Goal: Task Accomplishment & Management: Manage account settings

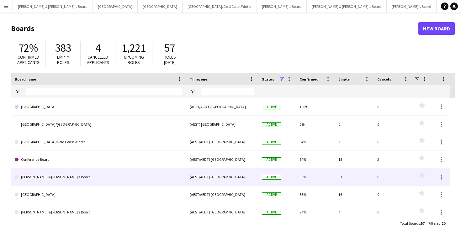
click at [49, 176] on link "[PERSON_NAME] & [PERSON_NAME]'s Board" at bounding box center [99, 178] width 168 height 18
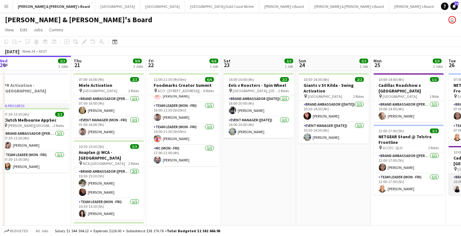
scroll to position [0, 130]
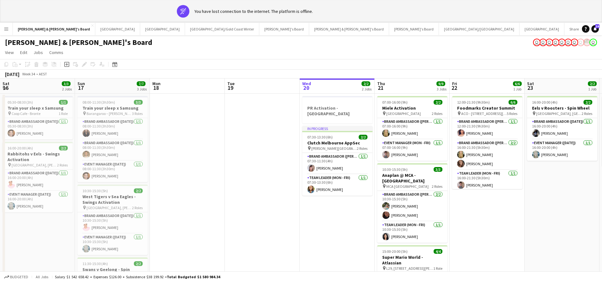
click at [399, 20] on app-banner "wifi-off You have lost connection to the internet. The platform is offline." at bounding box center [301, 11] width 602 height 23
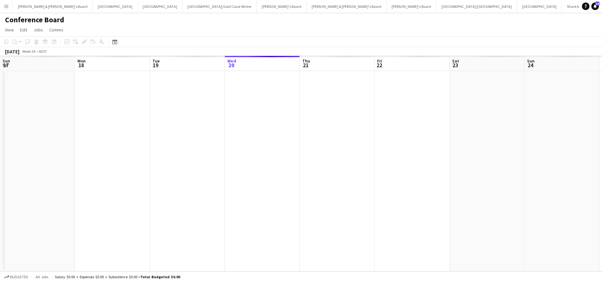
drag, startPoint x: 463, startPoint y: 8, endPoint x: 476, endPoint y: 17, distance: 16.3
click at [477, 17] on div "Menu Boards Boards Boards All jobs Status Workforce Workforce My Workforce Recr…" at bounding box center [301, 141] width 602 height 282
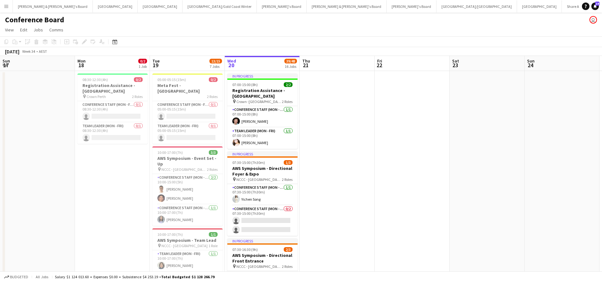
click at [450, 66] on app-board-header-date "Sat 23" at bounding box center [487, 63] width 75 height 15
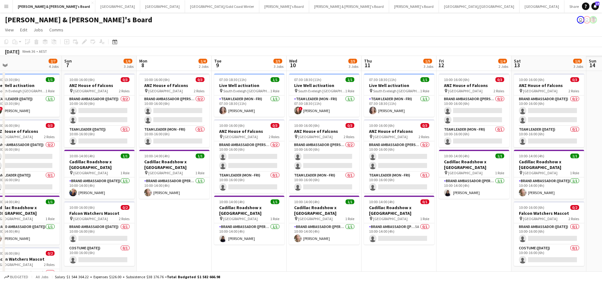
scroll to position [0, 316]
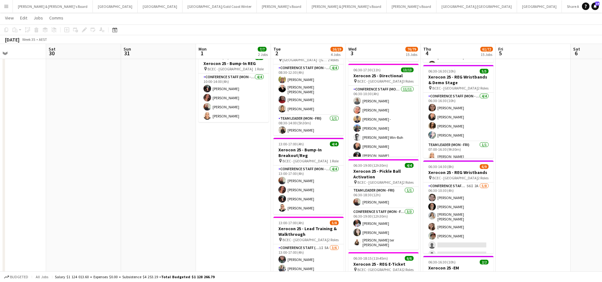
scroll to position [0, 176]
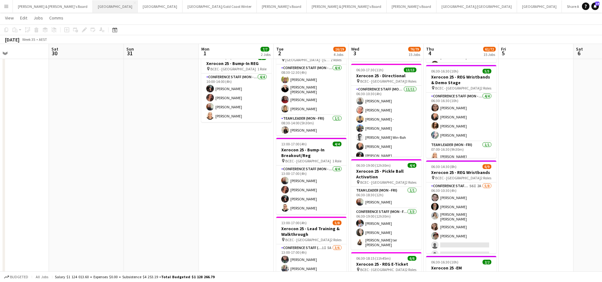
click at [93, 11] on button "Sydney Close" at bounding box center [115, 6] width 45 height 12
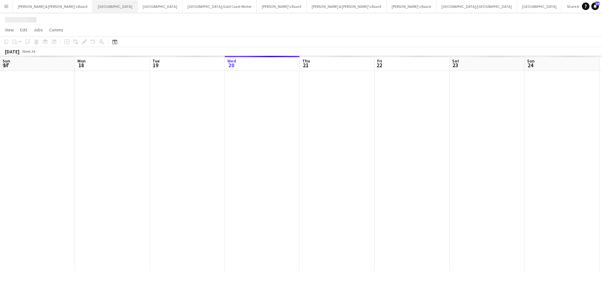
scroll to position [0, 150]
click at [93, 11] on button "Sydney Close" at bounding box center [115, 6] width 45 height 12
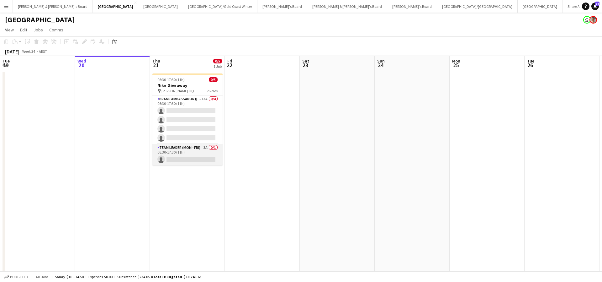
click at [195, 156] on app-card-role "Team Leader (Mon - Fri) 3A 0/1 06:30-17:30 (11h) single-neutral-actions" at bounding box center [188, 154] width 70 height 21
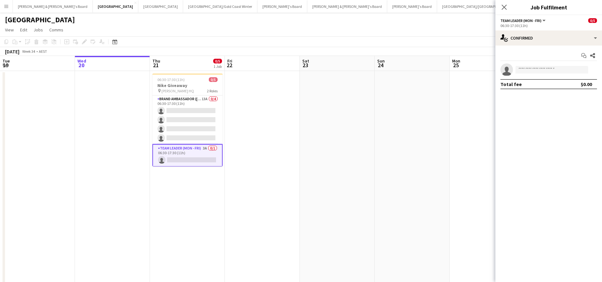
click at [286, 213] on app-date-cell at bounding box center [262, 185] width 75 height 229
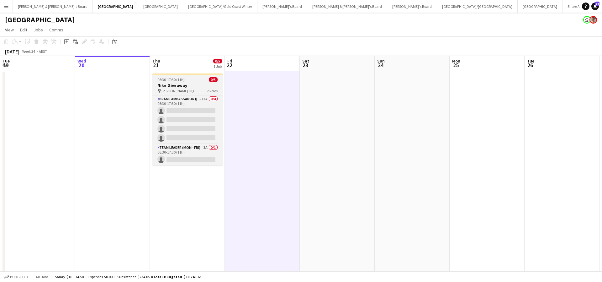
click at [189, 88] on h3 "Nike Giveaway" at bounding box center [188, 86] width 70 height 6
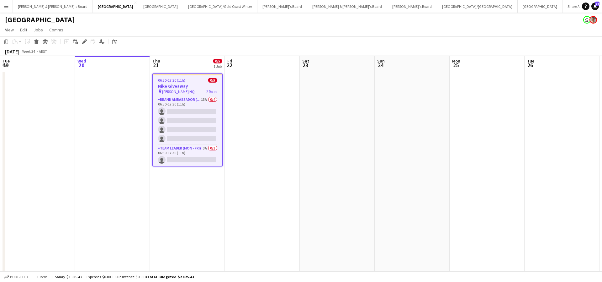
click at [195, 200] on app-date-cell "06:30-17:30 (11h) 0/5 Nike Giveaway pin Sydney Swans HQ 2 Roles Brand Ambassado…" at bounding box center [187, 185] width 75 height 229
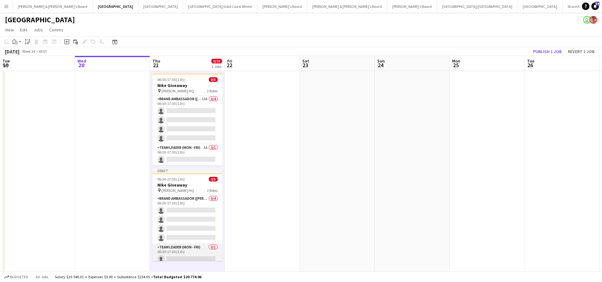
click at [190, 252] on app-card-role "Team Leader (Mon - Fri) 0/1 06:30-17:30 (11h) single-neutral-actions" at bounding box center [188, 254] width 70 height 21
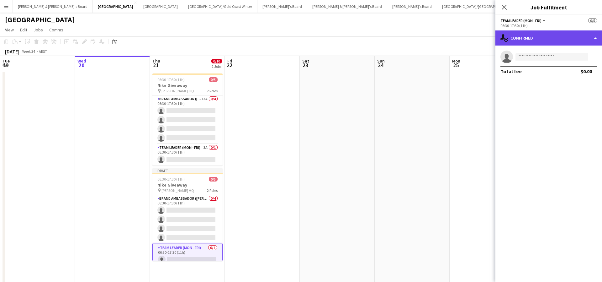
click at [544, 40] on div "single-neutral-actions-check-2 Confirmed" at bounding box center [549, 37] width 107 height 15
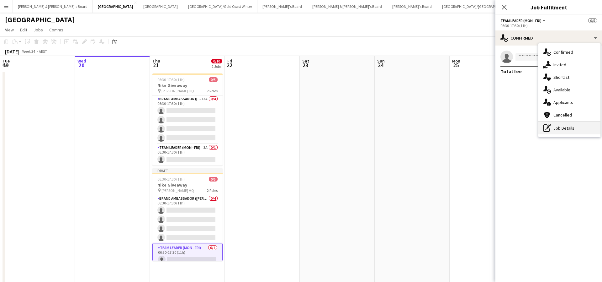
click at [557, 127] on div "pen-write Job Details" at bounding box center [570, 128] width 62 height 13
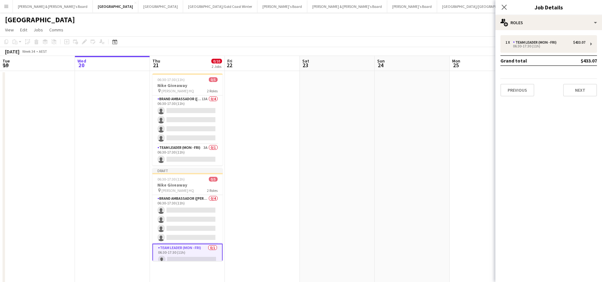
click at [547, 31] on div "1 x Team Leader (Mon - Fri) $433.07 06:30-17:30 (11h) Grand total $433.07 Previ…" at bounding box center [549, 65] width 107 height 71
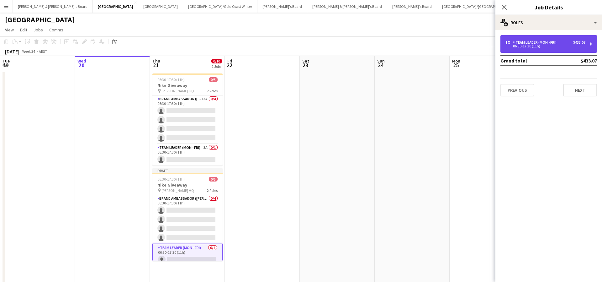
click at [545, 36] on div "1 x Team Leader (Mon - Fri) $433.07 06:30-17:30 (11h)" at bounding box center [549, 44] width 97 height 18
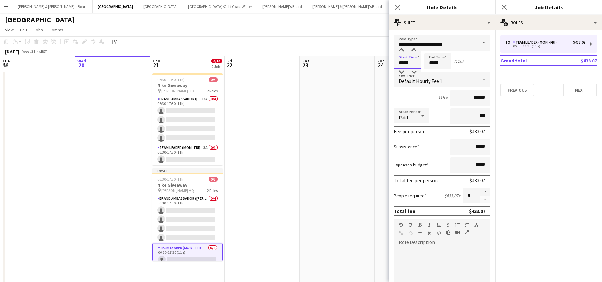
click at [397, 60] on input "*****" at bounding box center [408, 61] width 28 height 16
click at [401, 53] on div at bounding box center [401, 50] width 13 height 6
click at [415, 69] on div at bounding box center [414, 72] width 13 height 6
type input "*****"
click at [415, 69] on div at bounding box center [414, 72] width 13 height 6
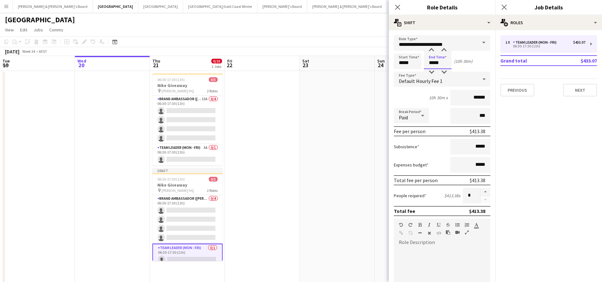
click at [439, 58] on input "*****" at bounding box center [438, 61] width 28 height 16
click at [431, 75] on div at bounding box center [432, 72] width 13 height 6
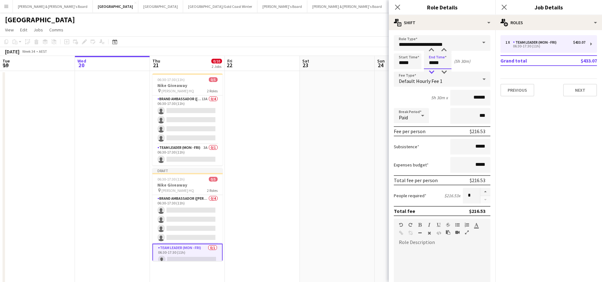
click at [431, 75] on div at bounding box center [432, 72] width 13 height 6
click at [431, 49] on div at bounding box center [432, 50] width 13 height 6
click at [444, 71] on div at bounding box center [444, 72] width 13 height 6
type input "*****"
click at [444, 71] on div at bounding box center [444, 72] width 13 height 6
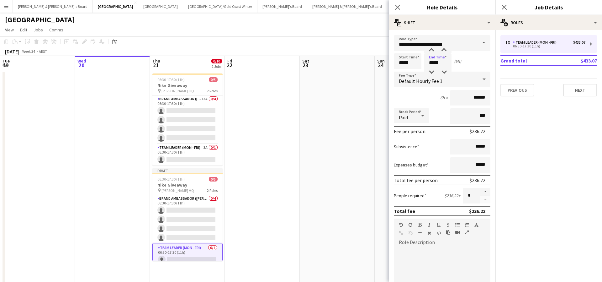
click at [348, 149] on app-date-cell at bounding box center [337, 185] width 75 height 229
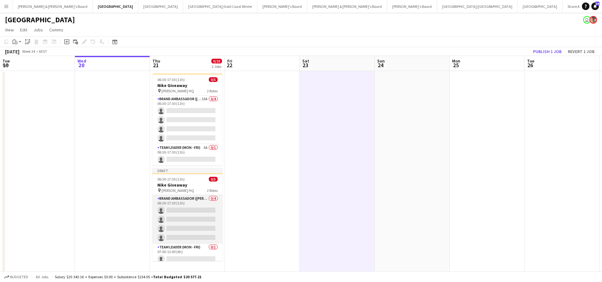
click at [200, 222] on app-card-role "Brand Ambassador (Mon - Fri) 0/4 06:30-17:30 (11h) single-neutral-actions singl…" at bounding box center [188, 219] width 70 height 49
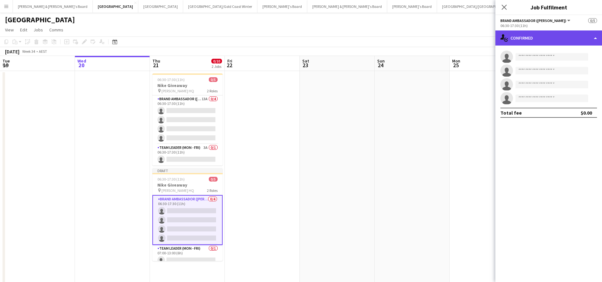
click at [536, 40] on div "single-neutral-actions-check-2 Confirmed" at bounding box center [549, 37] width 107 height 15
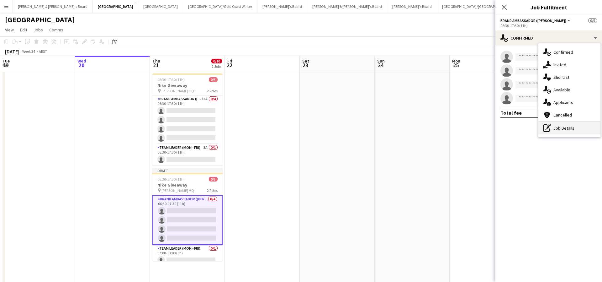
click at [574, 130] on div "pen-write Job Details" at bounding box center [570, 128] width 62 height 13
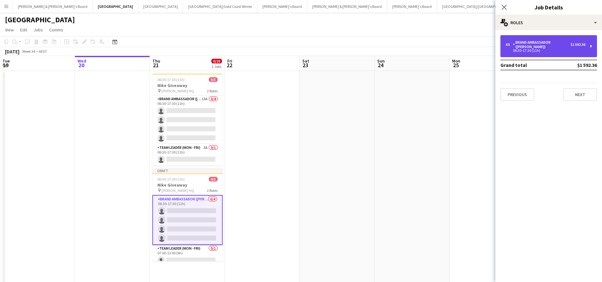
click at [546, 48] on div "Brand Ambassador ([PERSON_NAME])" at bounding box center [542, 44] width 58 height 9
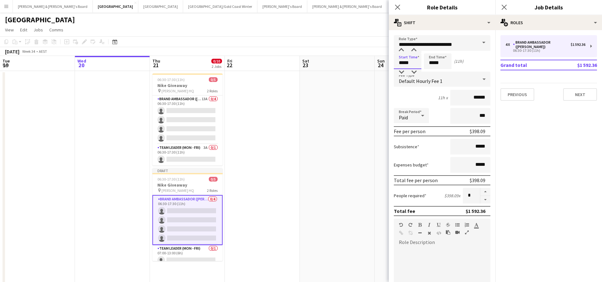
click at [403, 62] on input "*****" at bounding box center [408, 61] width 28 height 16
click at [402, 48] on div at bounding box center [401, 50] width 13 height 6
click at [415, 74] on div at bounding box center [414, 72] width 13 height 6
type input "*****"
click at [415, 74] on div at bounding box center [414, 72] width 13 height 6
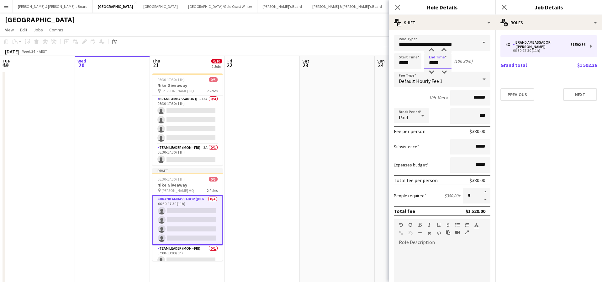
click at [438, 59] on input "*****" at bounding box center [438, 61] width 28 height 16
click at [431, 71] on div at bounding box center [432, 72] width 13 height 6
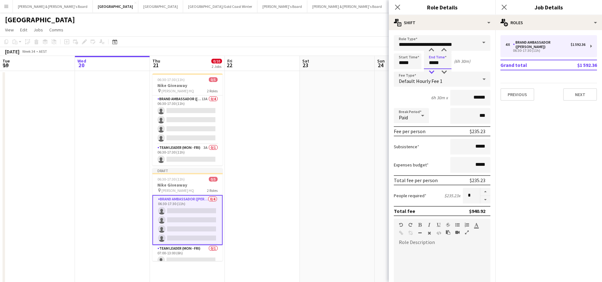
click at [431, 71] on div at bounding box center [432, 72] width 13 height 6
click at [431, 50] on div at bounding box center [432, 50] width 13 height 6
click at [446, 71] on div at bounding box center [444, 72] width 13 height 6
type input "*****"
click at [446, 71] on div at bounding box center [444, 72] width 13 height 6
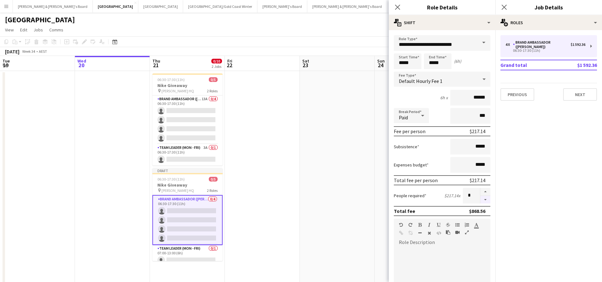
click at [486, 200] on button "button" at bounding box center [486, 200] width 10 height 8
type input "*"
click at [324, 176] on app-date-cell at bounding box center [337, 185] width 75 height 229
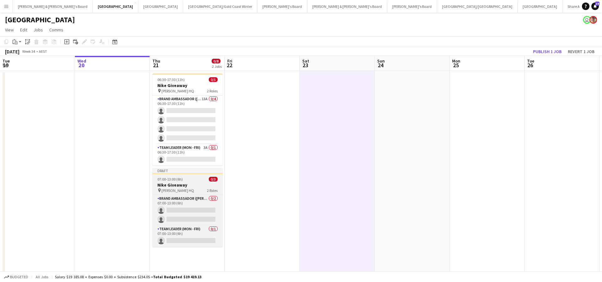
click at [190, 187] on h3 "Nike Giveaway" at bounding box center [188, 185] width 70 height 6
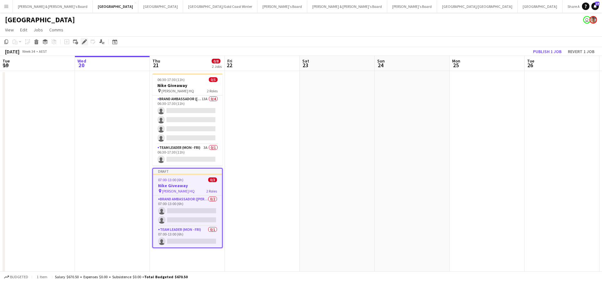
click at [82, 43] on icon "Edit" at bounding box center [84, 41] width 5 height 5
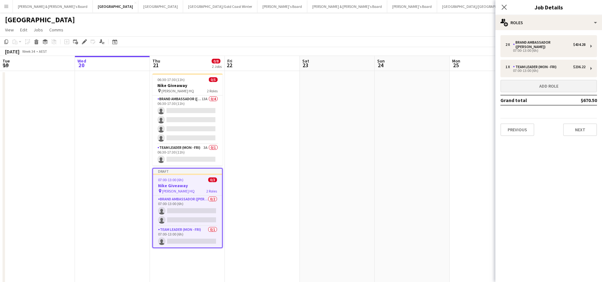
click at [524, 85] on button "Add role" at bounding box center [549, 86] width 97 height 13
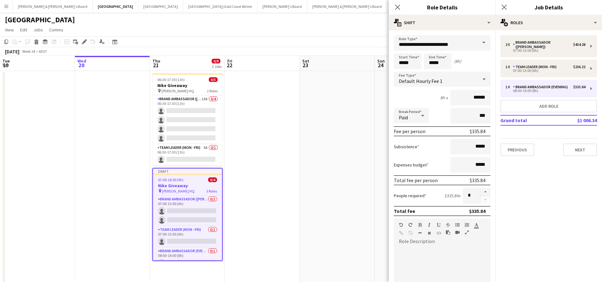
click at [479, 45] on span at bounding box center [484, 42] width 13 height 15
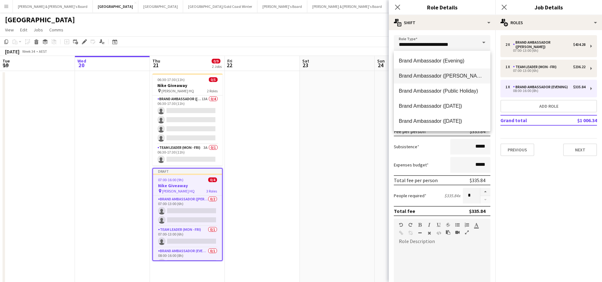
click at [441, 77] on span "Brand Ambassador ([PERSON_NAME])" at bounding box center [442, 76] width 87 height 6
type input "**********"
type input "******"
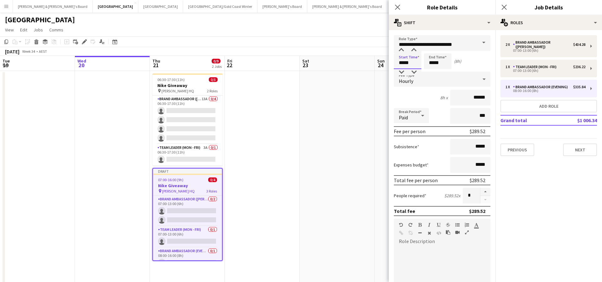
click at [399, 62] on input "*****" at bounding box center [408, 61] width 28 height 16
click at [401, 50] on div at bounding box center [401, 50] width 13 height 6
type input "*****"
click at [401, 50] on div at bounding box center [401, 50] width 13 height 6
click at [439, 59] on input "*****" at bounding box center [438, 61] width 28 height 16
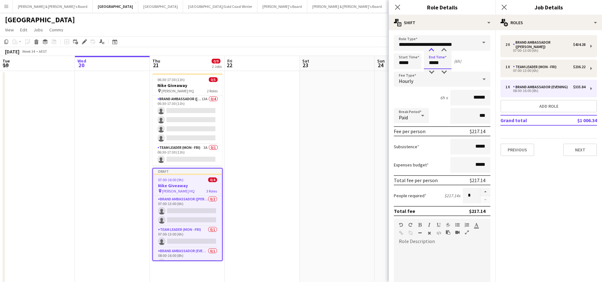
click at [431, 48] on div at bounding box center [432, 50] width 13 height 6
click at [443, 72] on div at bounding box center [444, 72] width 13 height 6
type input "*****"
click at [443, 72] on div at bounding box center [444, 72] width 13 height 6
click at [349, 157] on app-date-cell at bounding box center [337, 185] width 75 height 229
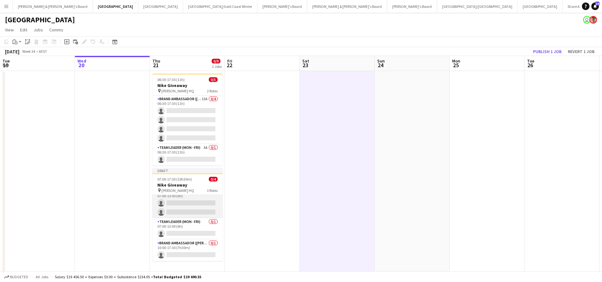
scroll to position [7, 0]
click at [479, 185] on app-date-cell at bounding box center [487, 185] width 75 height 229
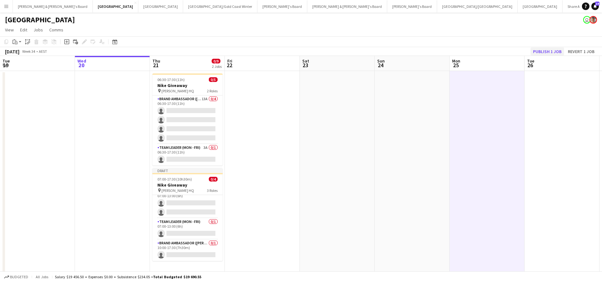
click at [547, 52] on button "Publish 1 job" at bounding box center [548, 51] width 34 height 8
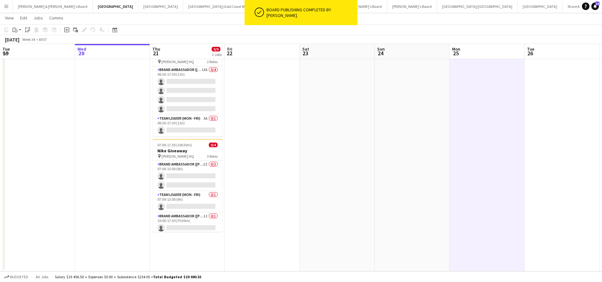
scroll to position [29, 0]
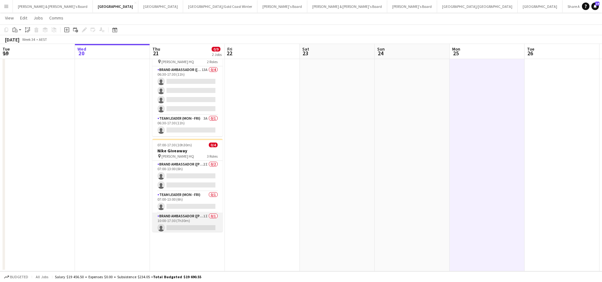
click at [197, 222] on app-card-role "Brand Ambassador (Mon - Fri) 1I 0/1 10:00-17:30 (7h30m) single-neutral-actions" at bounding box center [188, 222] width 70 height 21
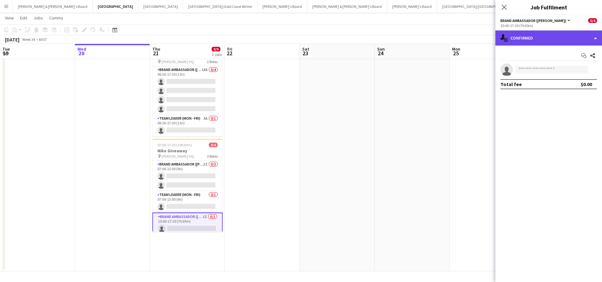
click at [550, 41] on div "single-neutral-actions-check-2 Confirmed" at bounding box center [549, 37] width 107 height 15
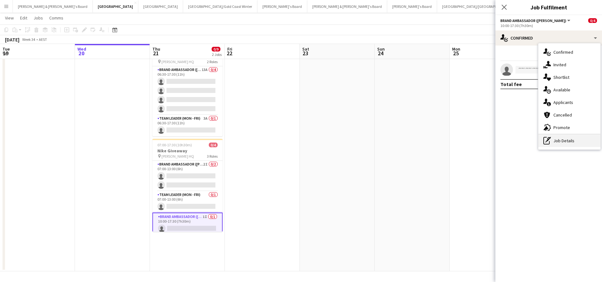
click at [560, 141] on div "pen-write Job Details" at bounding box center [570, 140] width 62 height 13
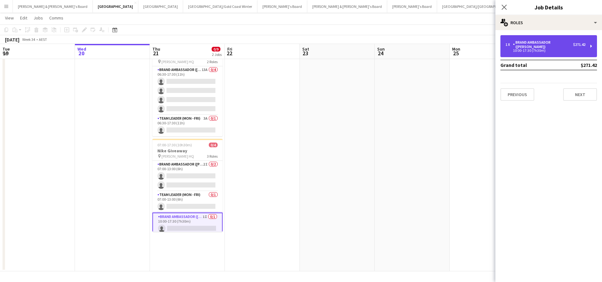
click at [554, 49] on div "10:00-17:30 (7h30m)" at bounding box center [546, 50] width 80 height 3
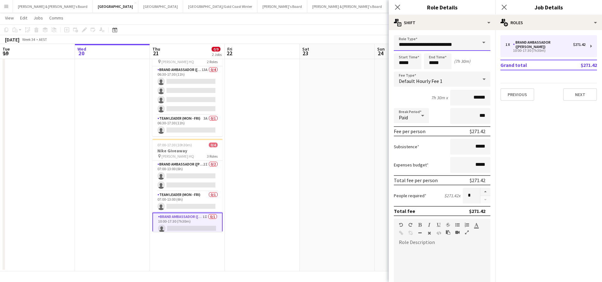
click at [476, 44] on input "**********" at bounding box center [442, 43] width 97 height 16
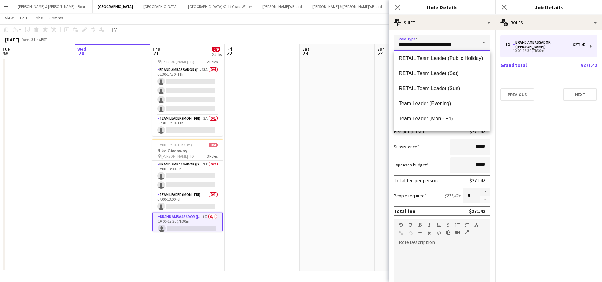
scroll to position [578, 0]
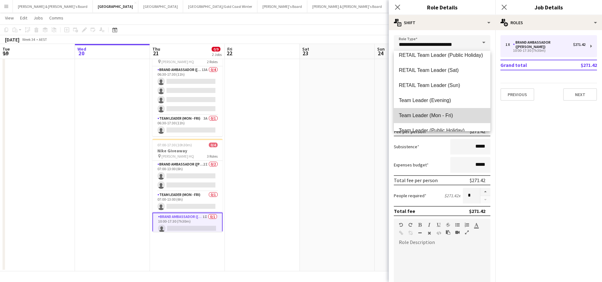
click at [434, 118] on span "Team Leader (Mon - Fri)" at bounding box center [442, 115] width 87 height 6
type input "**********"
type input "******"
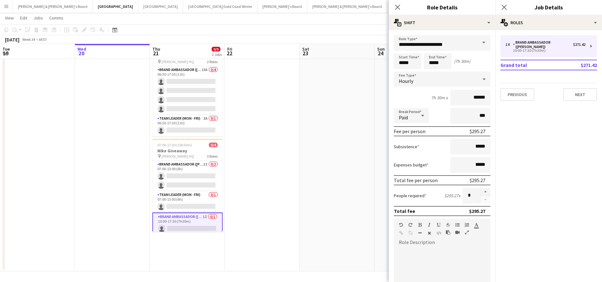
click at [354, 121] on app-date-cell at bounding box center [337, 156] width 75 height 229
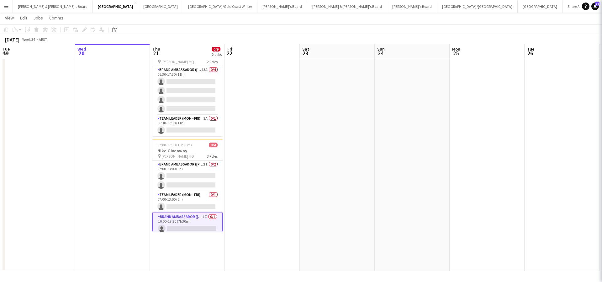
scroll to position [0, 0]
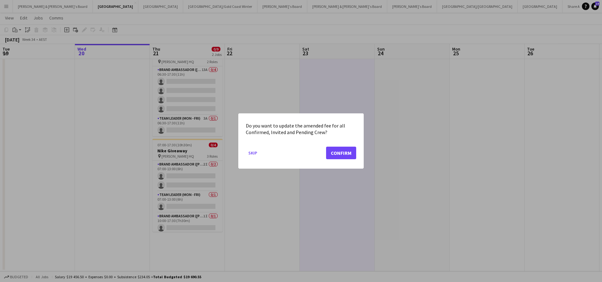
click at [349, 154] on button "Confirm" at bounding box center [341, 153] width 30 height 13
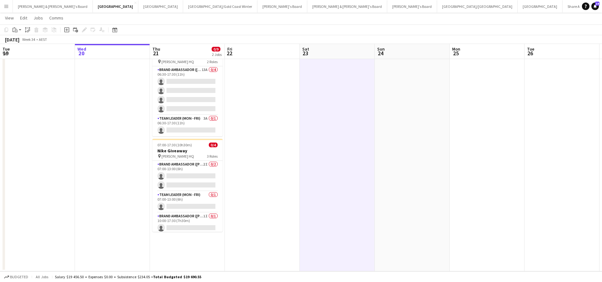
scroll to position [29, 0]
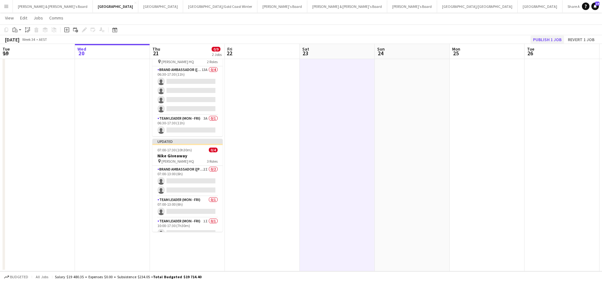
click at [549, 40] on button "Publish 1 job" at bounding box center [548, 39] width 34 height 8
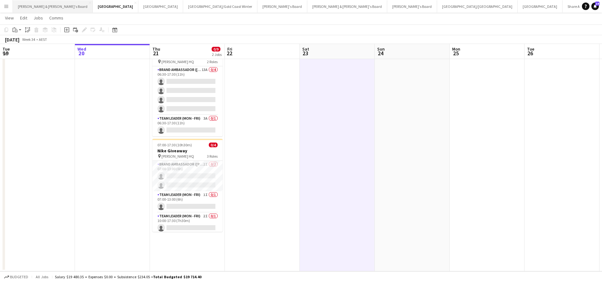
click at [43, 8] on button "James & Arrence's Board Close" at bounding box center [53, 6] width 80 height 12
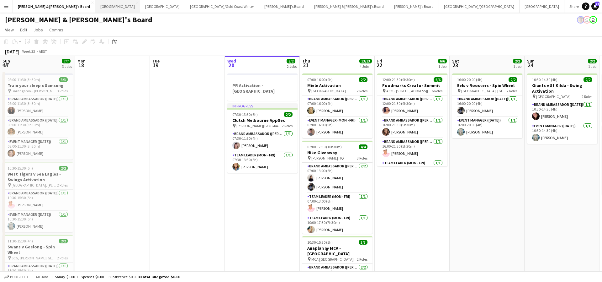
click at [95, 7] on button "Sydney Close" at bounding box center [117, 6] width 45 height 12
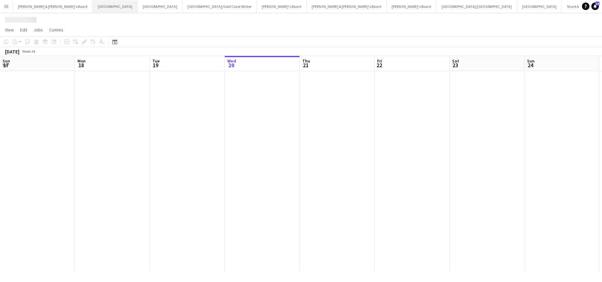
click at [93, 7] on button "Sydney Close" at bounding box center [115, 6] width 45 height 12
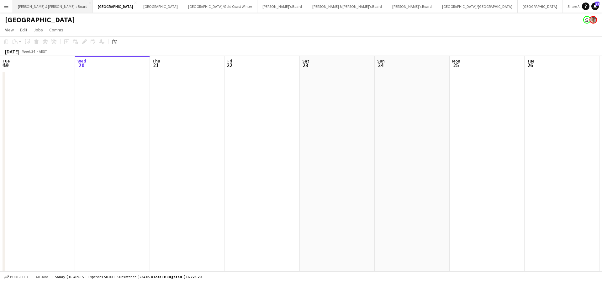
click at [33, 6] on button "James & Arrence's Board Close" at bounding box center [53, 6] width 80 height 12
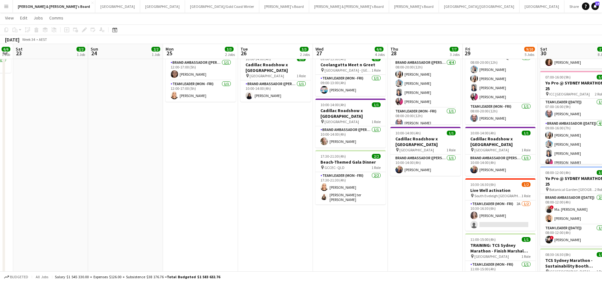
scroll to position [93, 0]
click at [342, 187] on app-card-role "Team Leader (Mon - Fri) 2/2 17:30-21:30 (4h) Nicole Armstrong Raquel ter Haar" at bounding box center [351, 188] width 70 height 32
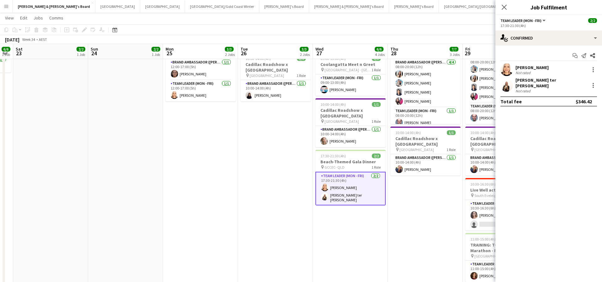
click at [530, 70] on div "Not rated" at bounding box center [524, 72] width 16 height 5
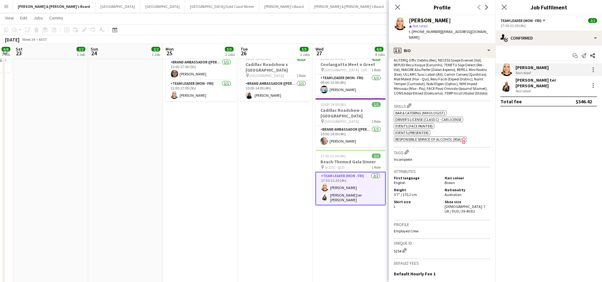
scroll to position [280, 0]
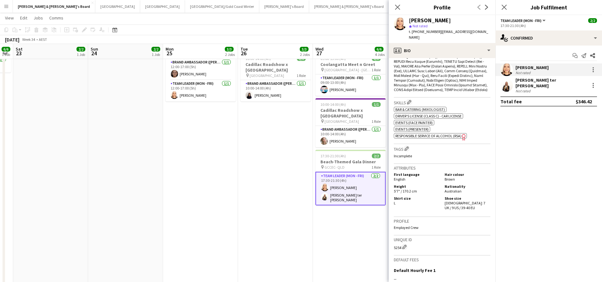
click at [349, 198] on app-card-role "Team Leader (Mon - Fri) 2/2 17:30-21:30 (4h) Nicole Armstrong Raquel ter Haar" at bounding box center [351, 189] width 70 height 34
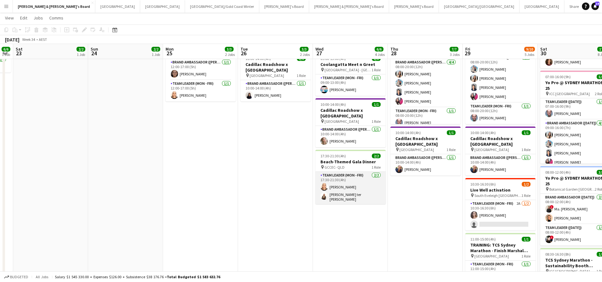
click at [349, 198] on app-card-role "Team Leader (Mon - Fri) 2/2 17:30-21:30 (4h) Nicole Armstrong Raquel ter Haar" at bounding box center [351, 188] width 70 height 32
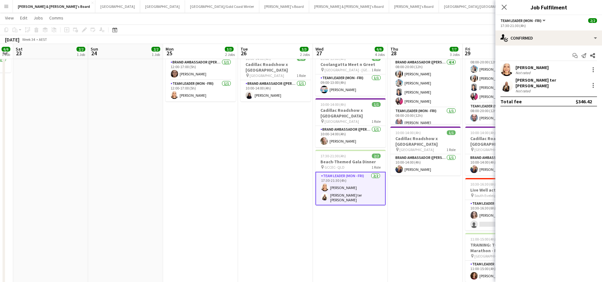
click at [534, 88] on div "Not rated" at bounding box center [552, 90] width 72 height 5
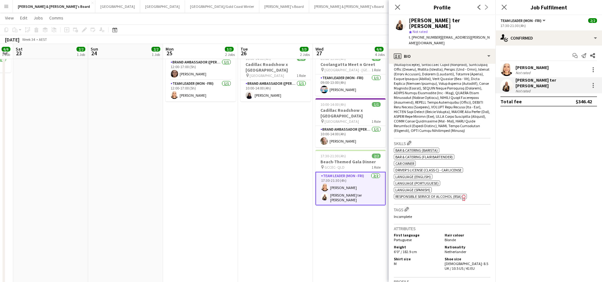
scroll to position [235, 0]
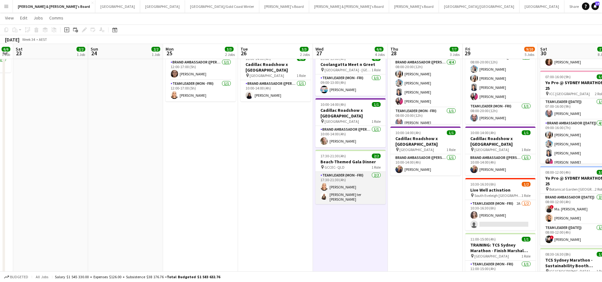
click at [348, 189] on app-card-role "Team Leader (Mon - Fri) 2/2 17:30-21:30 (4h) Nicole Armstrong Raquel ter Haar" at bounding box center [351, 188] width 70 height 32
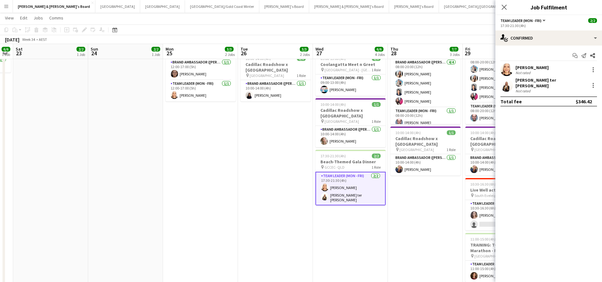
click at [534, 71] on div "Not rated" at bounding box center [532, 72] width 33 height 5
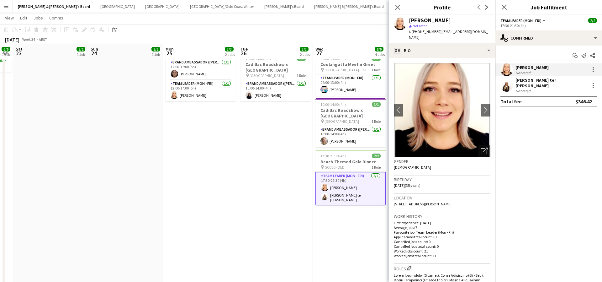
click at [538, 88] on div "Not rated" at bounding box center [552, 90] width 72 height 5
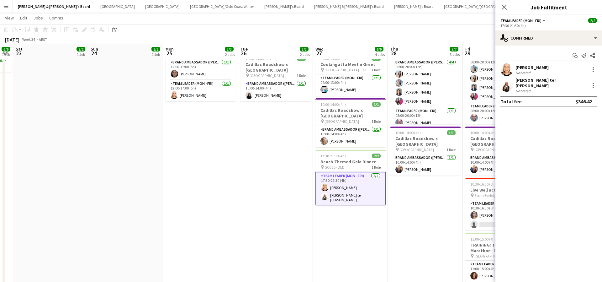
click at [525, 88] on div "Not rated" at bounding box center [524, 90] width 16 height 5
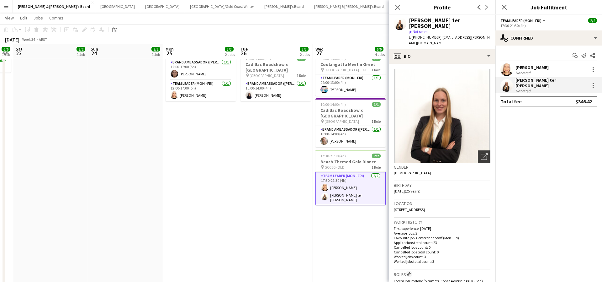
click at [485, 153] on icon "Open photos pop-in" at bounding box center [484, 156] width 7 height 7
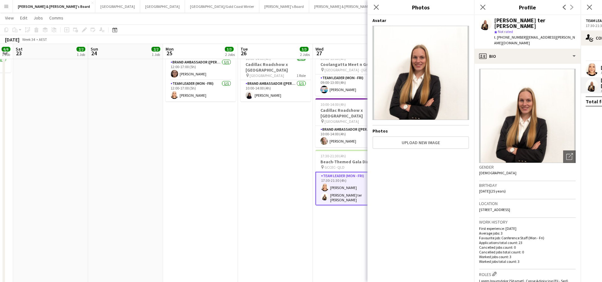
click at [448, 91] on img at bounding box center [421, 73] width 97 height 94
click at [518, 112] on img at bounding box center [527, 116] width 97 height 94
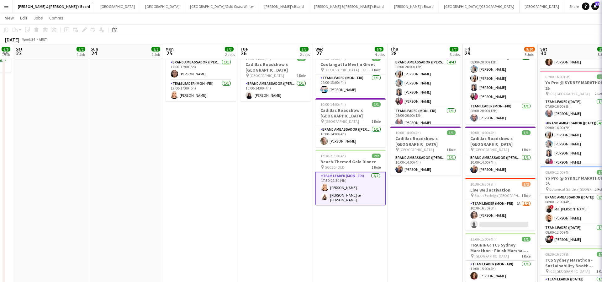
scroll to position [0, 287]
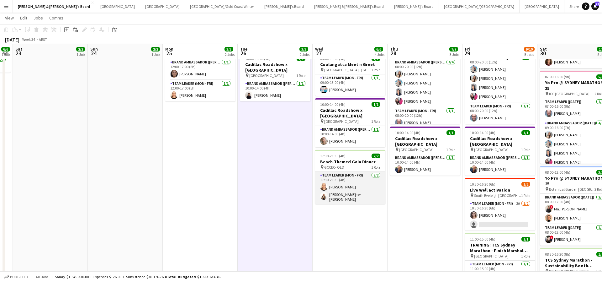
click at [355, 179] on app-card-role "Team Leader (Mon - Fri) 2/2 17:30-21:30 (4h) Nicole Armstrong Raquel ter Haar" at bounding box center [350, 188] width 70 height 32
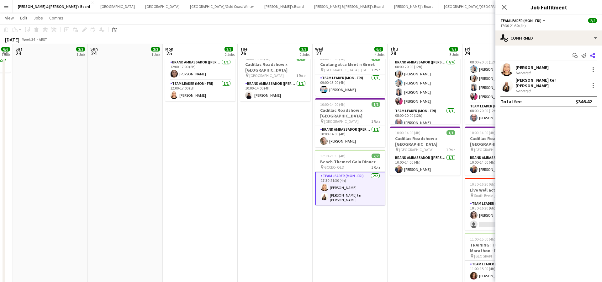
click at [594, 56] on icon "Share" at bounding box center [593, 55] width 5 height 5
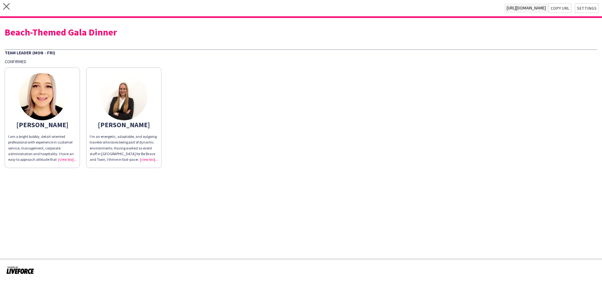
click at [66, 158] on div "I am a bright bubbly, detail-oriented professional with experience in customer …" at bounding box center [42, 148] width 68 height 29
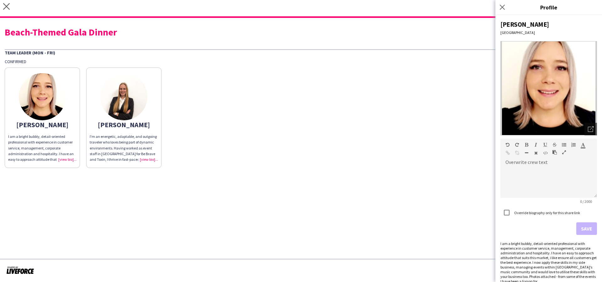
click at [576, 95] on img at bounding box center [549, 88] width 97 height 94
click at [576, 98] on img at bounding box center [549, 88] width 97 height 94
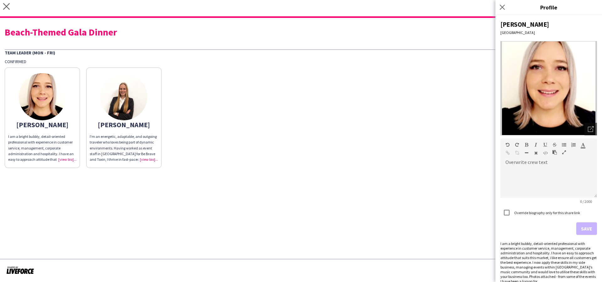
click at [576, 98] on img at bounding box center [549, 88] width 97 height 94
click at [592, 131] on icon "Open photos pop-in" at bounding box center [591, 129] width 6 height 6
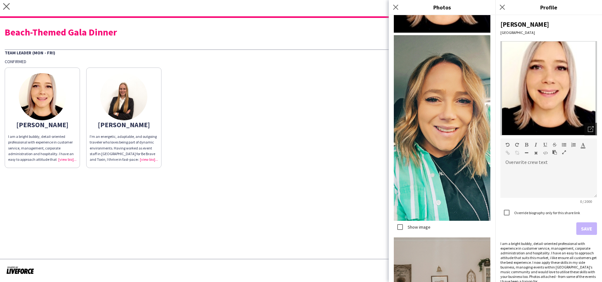
scroll to position [85, 0]
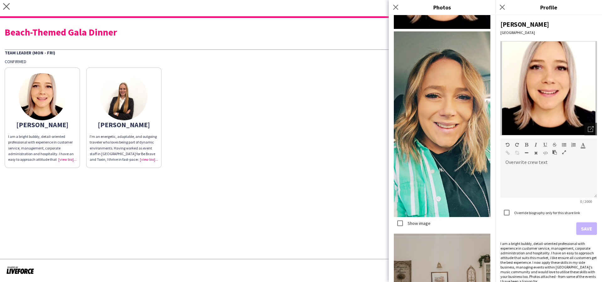
click at [358, 221] on app-share-pages "close https://admin.liveforce.co/v2/s/255d55a3-03a6-43ed-abbe-2a5d633f9751 Copy…" at bounding box center [301, 141] width 602 height 282
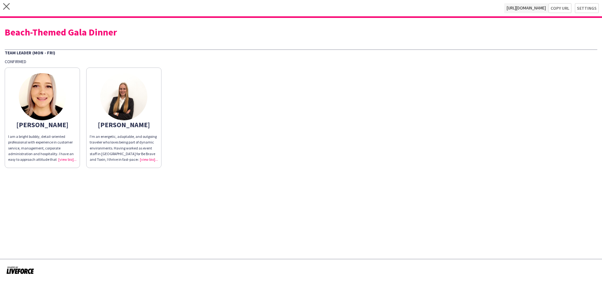
click at [68, 158] on div "I am a bright bubbly, detail-oriented professional with experience in customer …" at bounding box center [42, 148] width 68 height 29
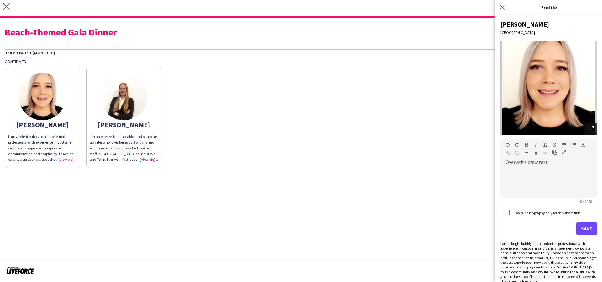
click at [590, 131] on icon "Open photos pop-in" at bounding box center [591, 129] width 6 height 6
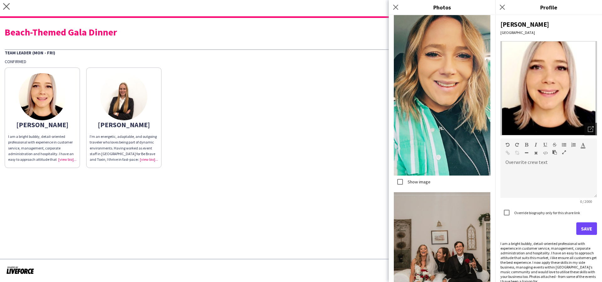
scroll to position [140, 0]
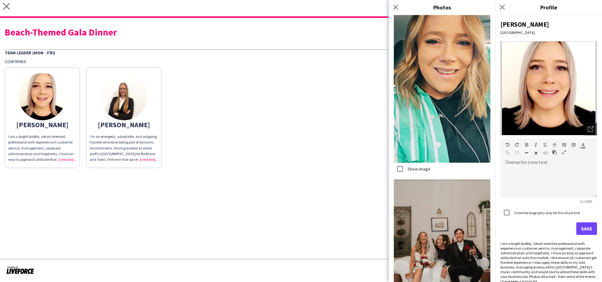
click at [586, 228] on button "Save" at bounding box center [587, 228] width 21 height 13
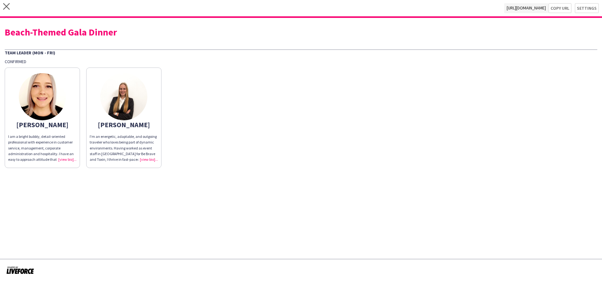
click at [148, 160] on div "I'm an energetic, adaptable, and outgoing traveler who loves being part of dyna…" at bounding box center [124, 148] width 68 height 29
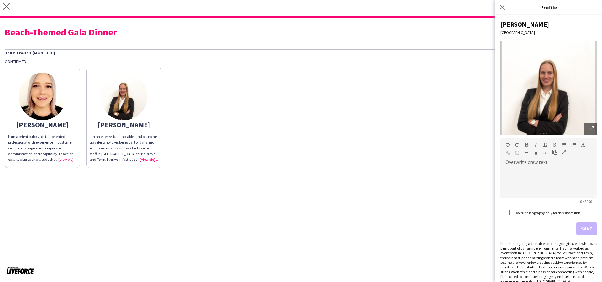
click at [544, 107] on img at bounding box center [549, 88] width 97 height 94
click at [543, 112] on img at bounding box center [549, 88] width 97 height 94
click at [554, 83] on img at bounding box center [549, 88] width 97 height 94
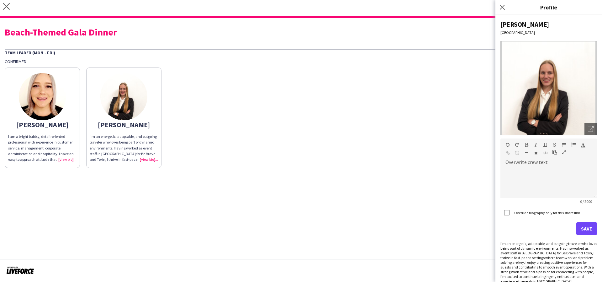
click at [554, 83] on img at bounding box center [549, 88] width 97 height 94
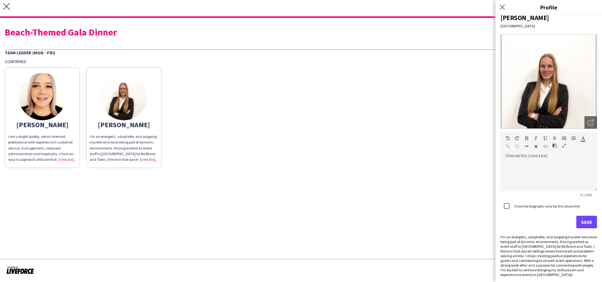
scroll to position [0, 0]
click at [589, 124] on icon "Open photos pop-in" at bounding box center [591, 123] width 6 height 6
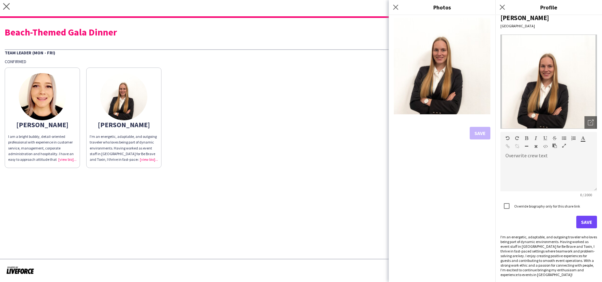
click at [589, 224] on button "Save" at bounding box center [587, 222] width 21 height 13
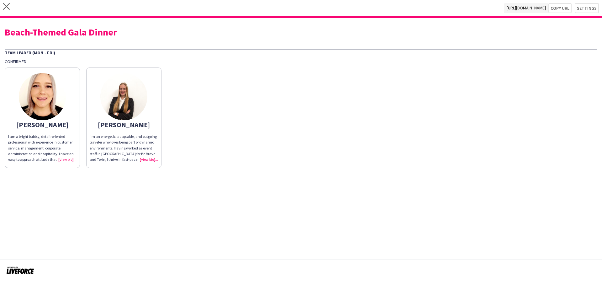
click at [426, 223] on app-share-pages "close https://admin.liveforce.co/v2/s/255d55a3-03a6-43ed-abbe-2a5d633f9751 Copy…" at bounding box center [301, 141] width 602 height 282
click at [560, 9] on button "Copy url" at bounding box center [560, 8] width 23 height 10
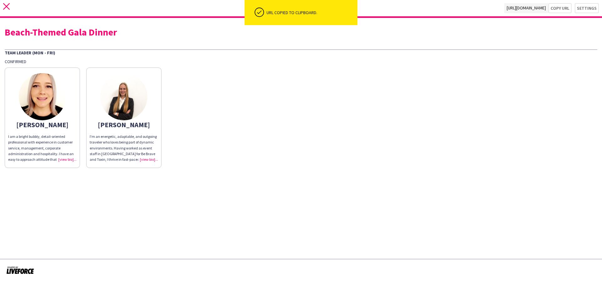
click at [6, 8] on icon at bounding box center [6, 6] width 7 height 7
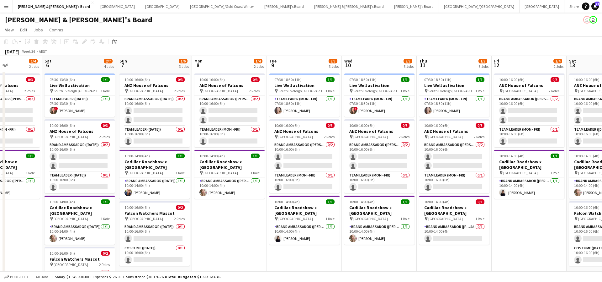
scroll to position [0, 259]
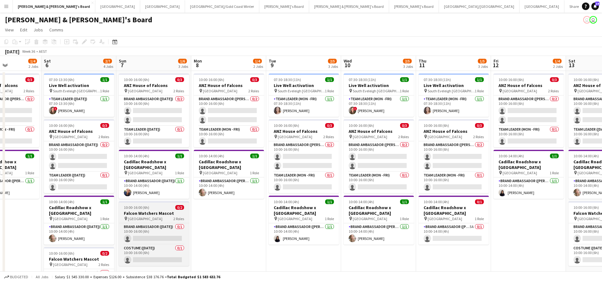
click at [160, 216] on h3 "Falcon Watchers Mascot" at bounding box center [154, 213] width 70 height 6
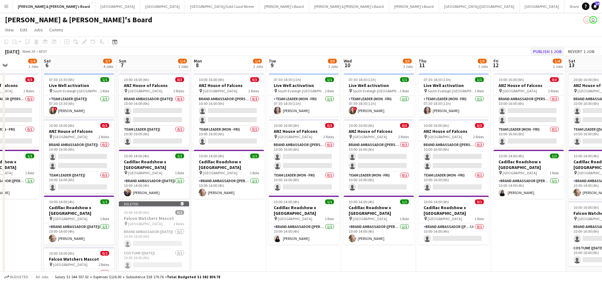
click at [540, 54] on button "Publish 1 job" at bounding box center [548, 51] width 34 height 8
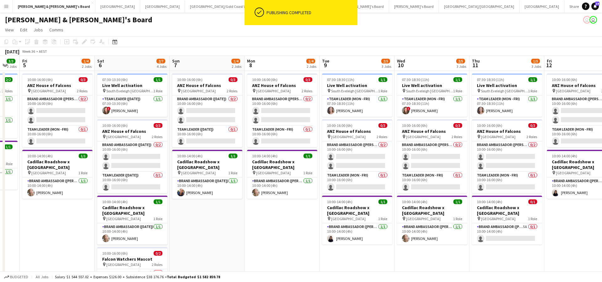
scroll to position [0, 203]
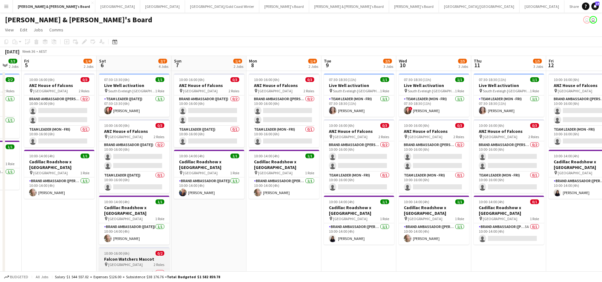
click at [146, 260] on h3 "Falcon Watchers Mascot" at bounding box center [134, 259] width 70 height 6
click at [552, 49] on button "Publish 1 job" at bounding box center [548, 51] width 34 height 8
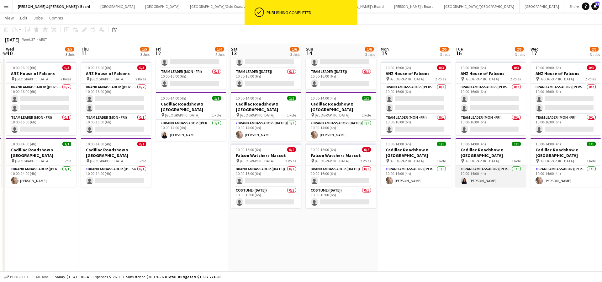
scroll to position [56, 0]
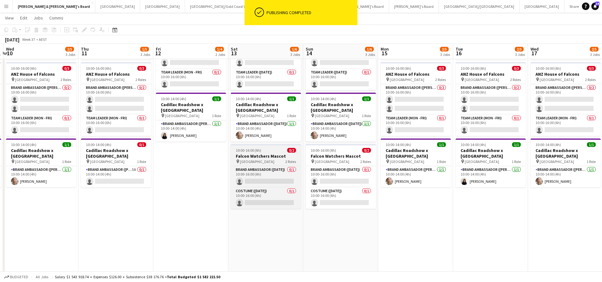
click at [280, 156] on h3 "Falcon Watchers Mascot" at bounding box center [266, 156] width 70 height 6
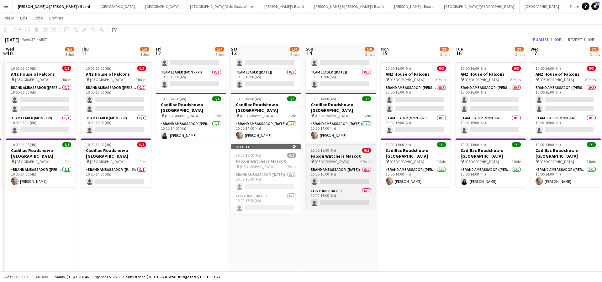
click at [326, 156] on h3 "Falcon Watchers Mascot" at bounding box center [341, 156] width 70 height 6
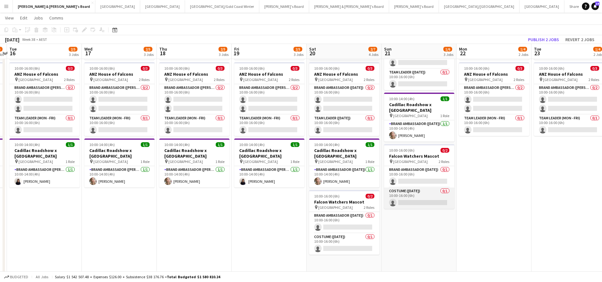
scroll to position [0, 295]
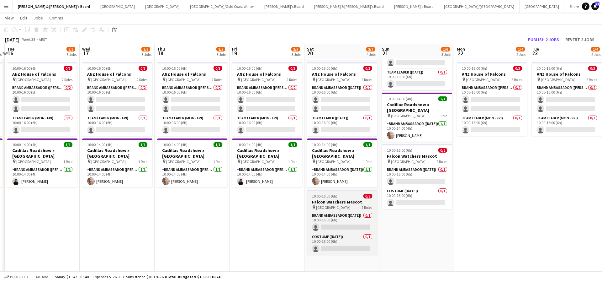
click at [342, 201] on h3 "Falcon Watchers Mascot" at bounding box center [342, 202] width 70 height 6
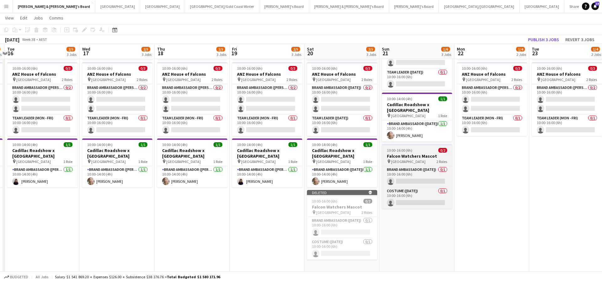
click at [395, 158] on h3 "Falcon Watchers Mascot" at bounding box center [417, 156] width 70 height 6
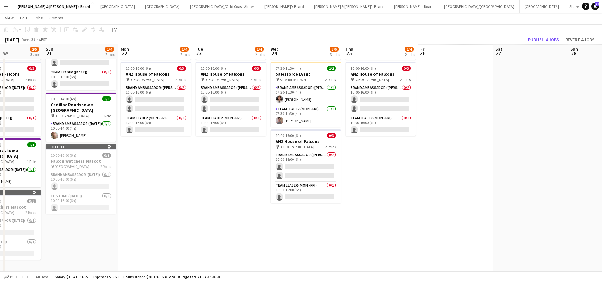
scroll to position [0, 185]
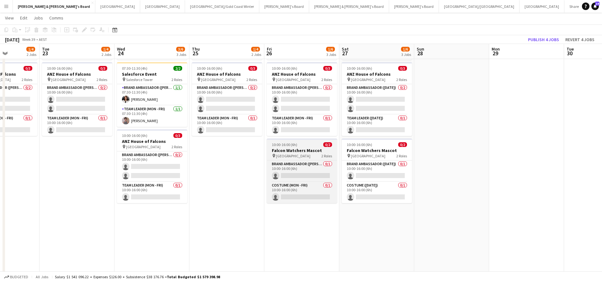
click at [319, 150] on h3 "Falcon Watchers Mascot" at bounding box center [302, 150] width 70 height 6
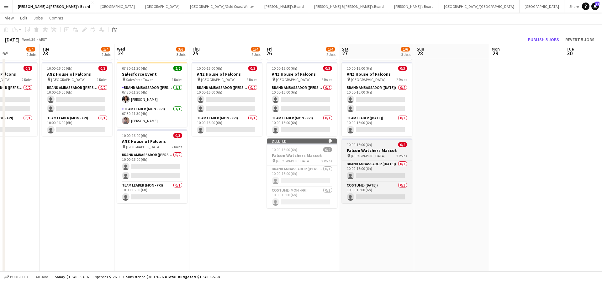
click at [352, 152] on h3 "Falcon Watchers Mascot" at bounding box center [377, 150] width 70 height 6
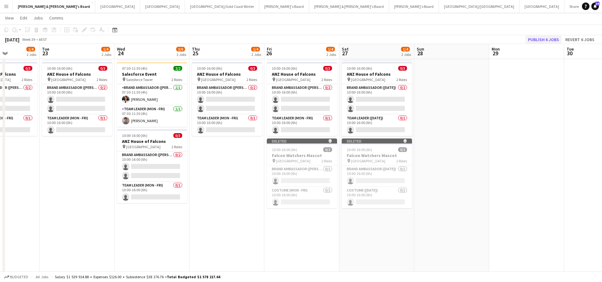
click at [542, 41] on button "Publish 6 jobs" at bounding box center [544, 39] width 36 height 8
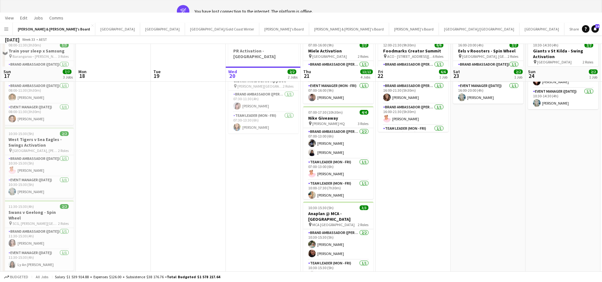
scroll to position [0, 0]
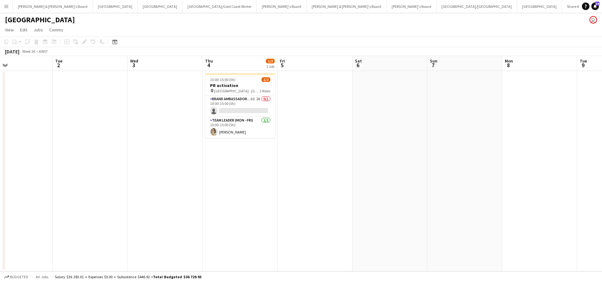
scroll to position [0, 243]
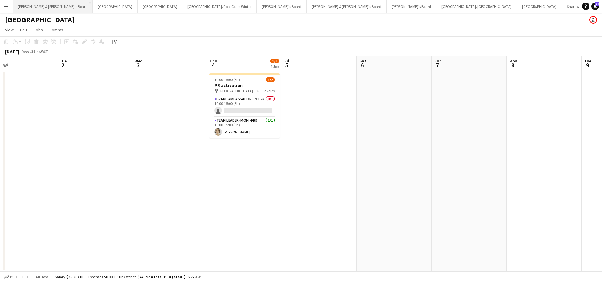
click at [42, 7] on button "James & Arrence's Board Close" at bounding box center [53, 6] width 80 height 12
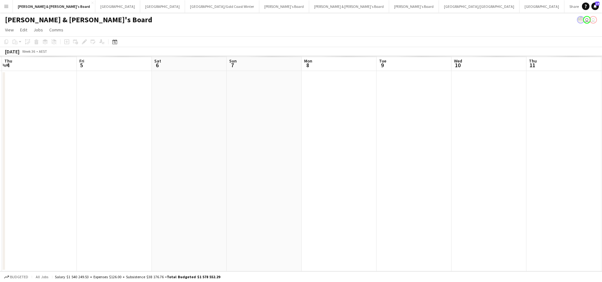
scroll to position [0, 307]
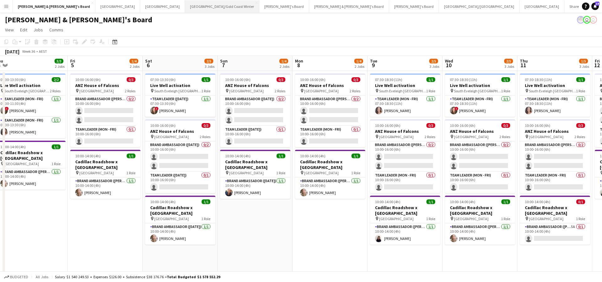
click at [185, 8] on button "Brisbane/Gold Coast Winter Close" at bounding box center [222, 6] width 74 height 12
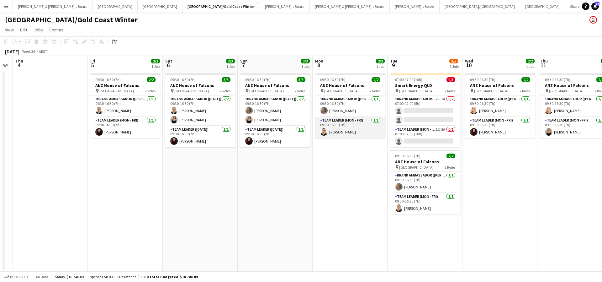
scroll to position [0, 312]
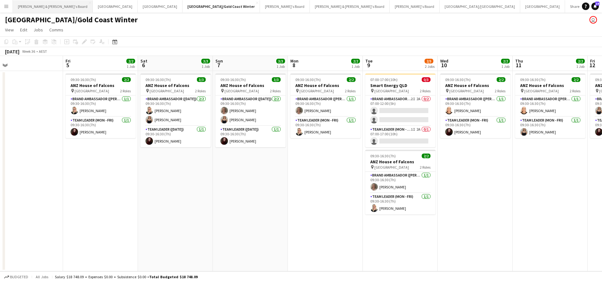
click at [41, 4] on button "James & Arrence's Board Close" at bounding box center [53, 6] width 80 height 12
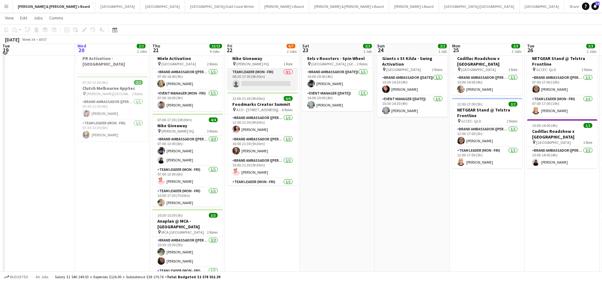
scroll to position [28, 0]
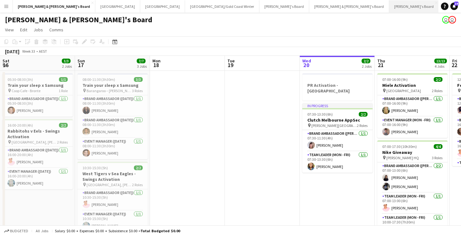
scroll to position [0, 130]
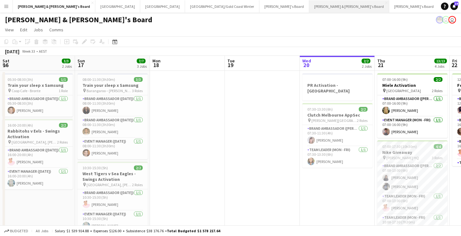
scroll to position [0, 130]
